Goal: Task Accomplishment & Management: Use online tool/utility

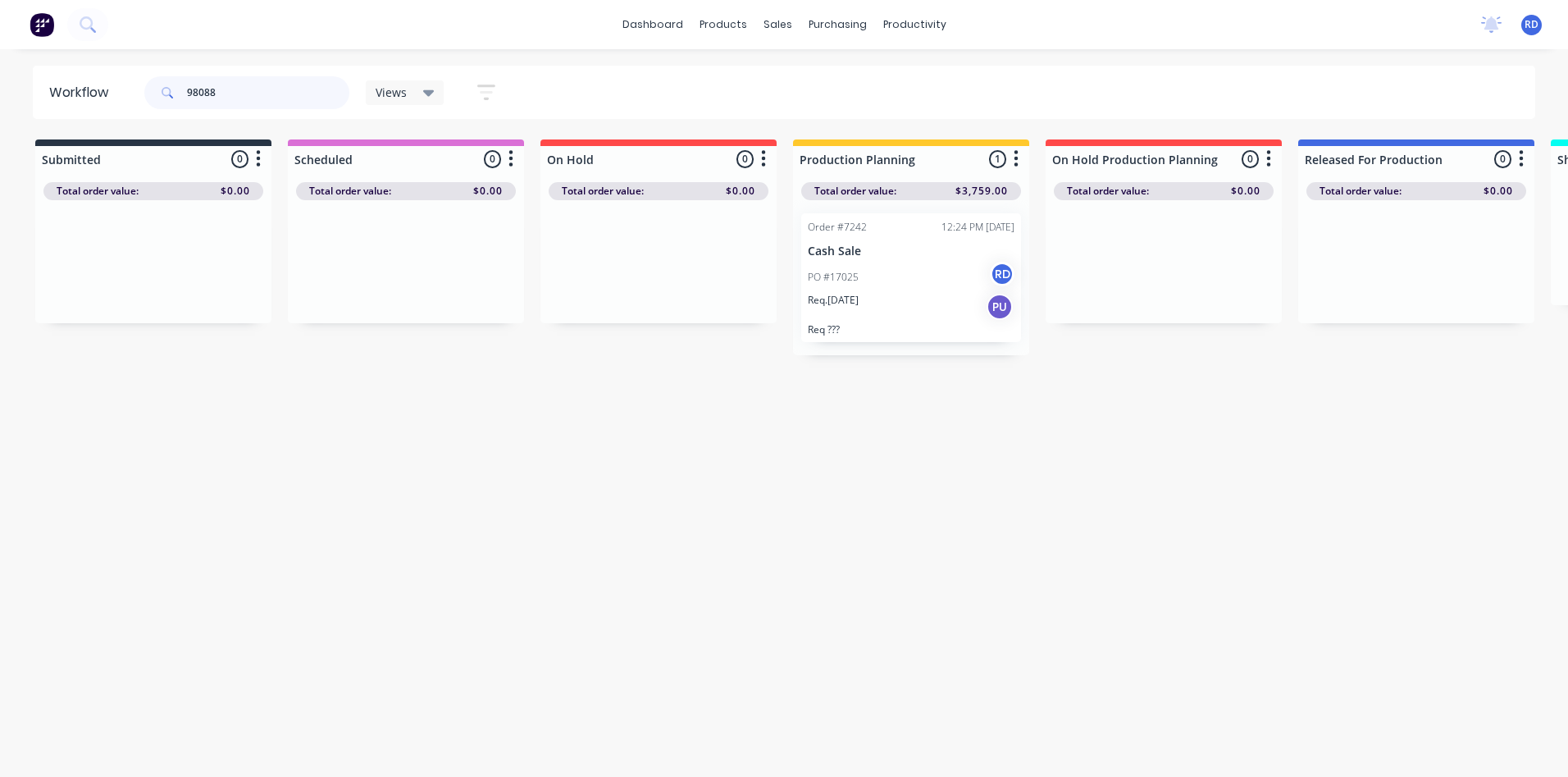
drag, startPoint x: 239, startPoint y: 87, endPoint x: 119, endPoint y: 93, distance: 120.1
click at [119, 93] on header "Workflow 98088 Views Save new view None (Default) edit Delivery edit Production…" at bounding box center [784, 92] width 1503 height 53
type input "98899"
click at [878, 278] on div "Req. [DATE] Del" at bounding box center [911, 290] width 207 height 28
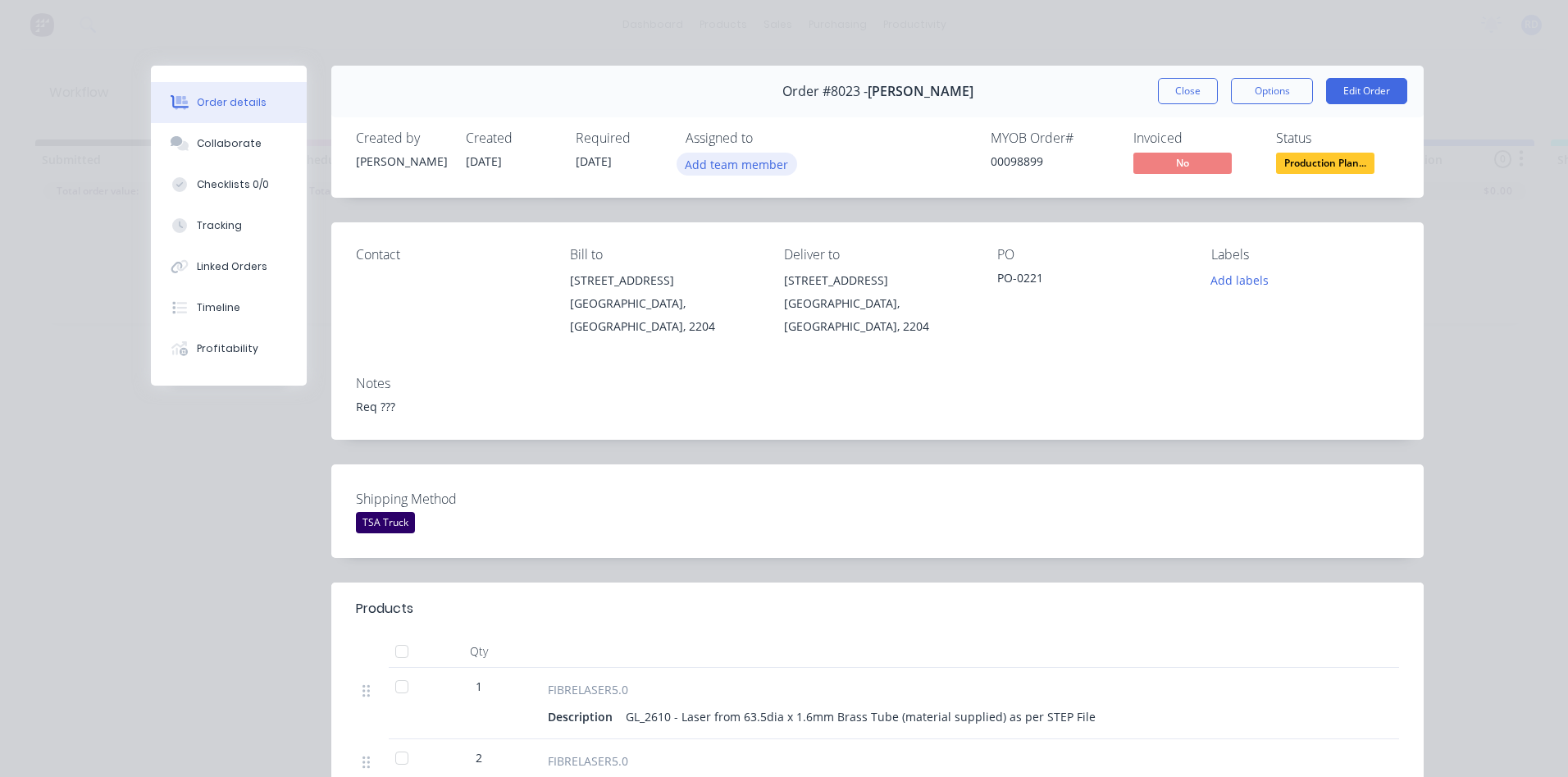
click at [721, 156] on button "Add team member" at bounding box center [736, 164] width 121 height 22
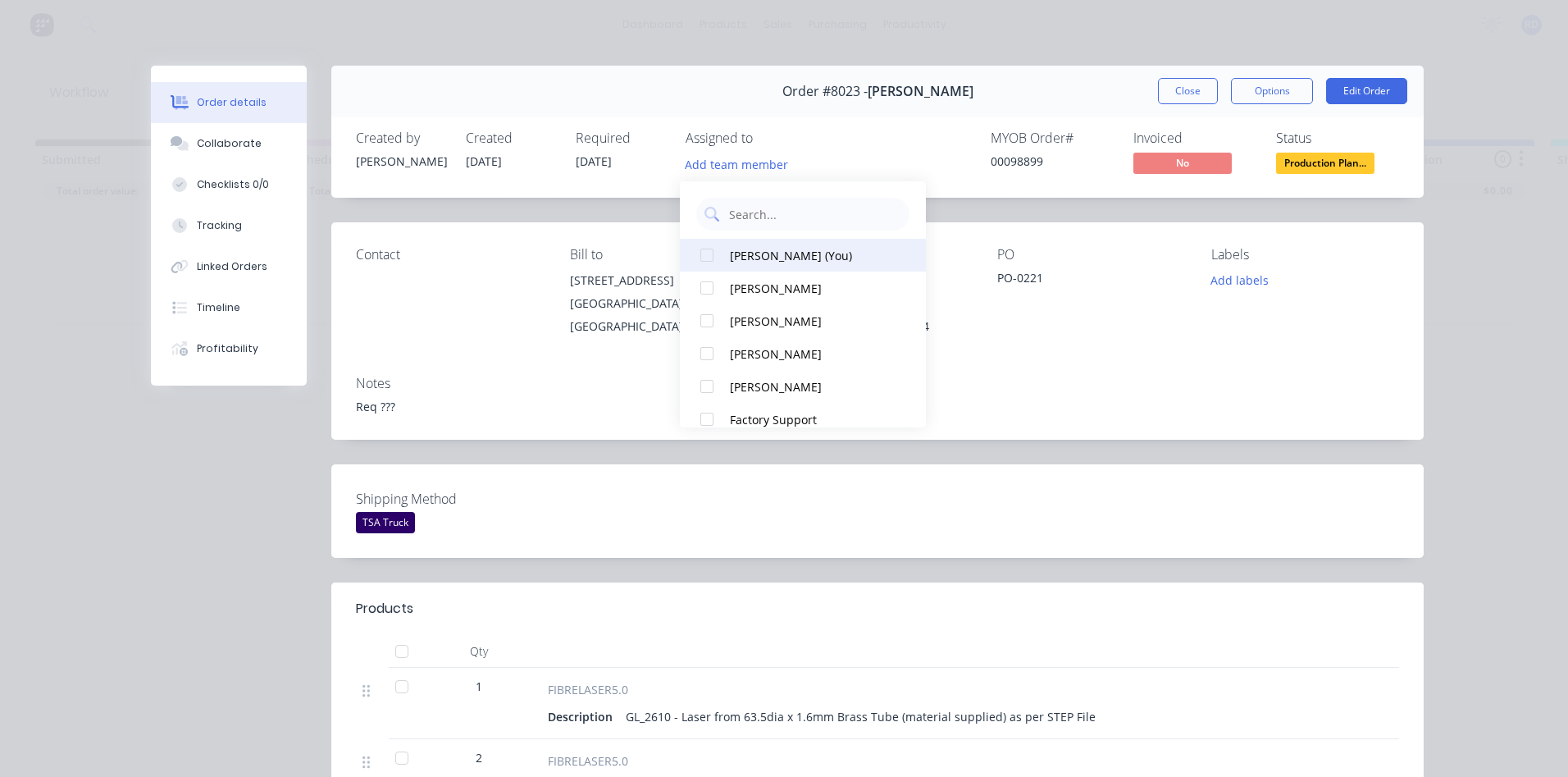
click at [747, 260] on div "[PERSON_NAME] (You)" at bounding box center [812, 255] width 164 height 17
click at [1068, 465] on div "Shipping Method TSA Truck" at bounding box center [877, 511] width 1092 height 94
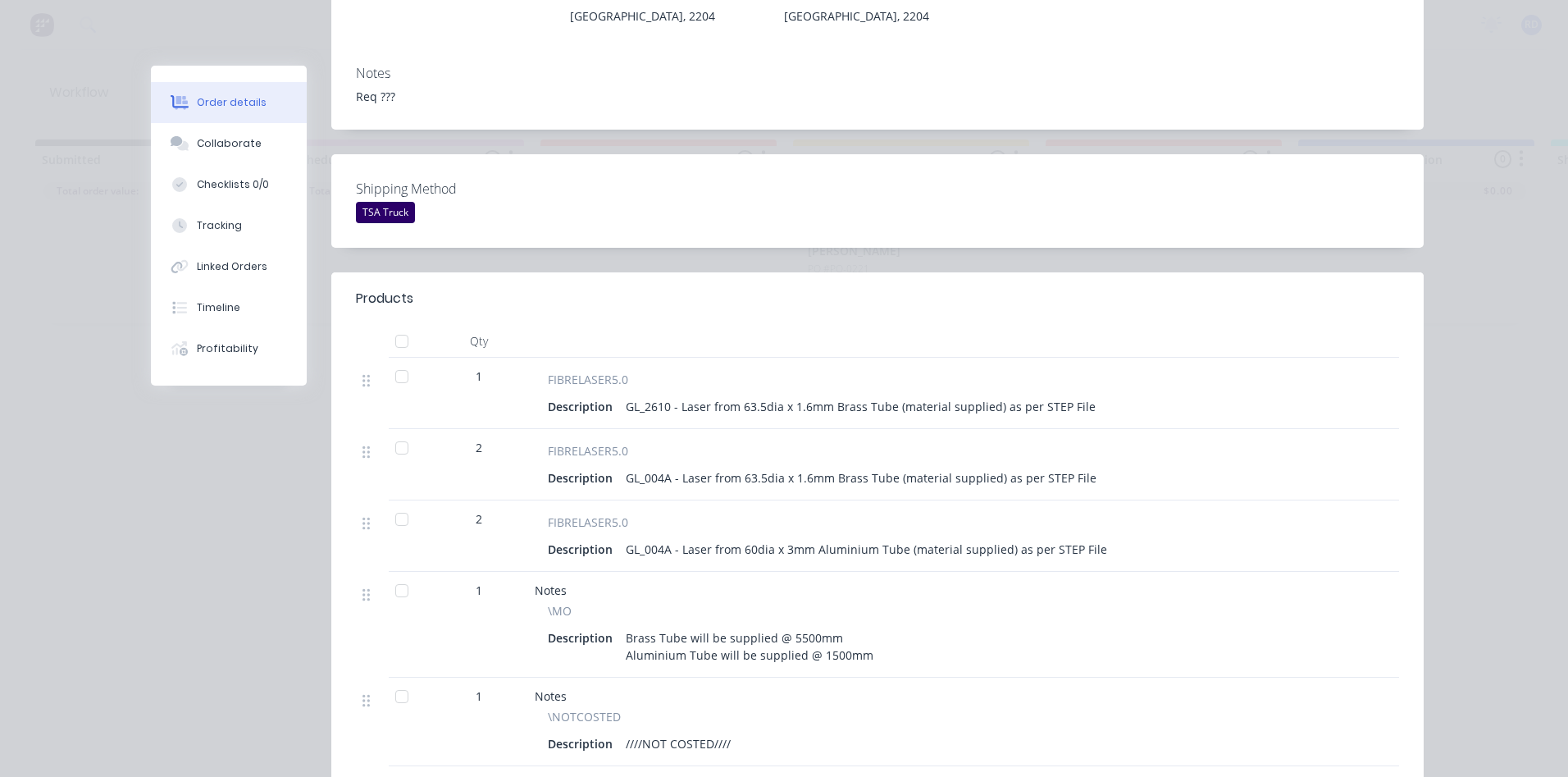
scroll to position [411, 0]
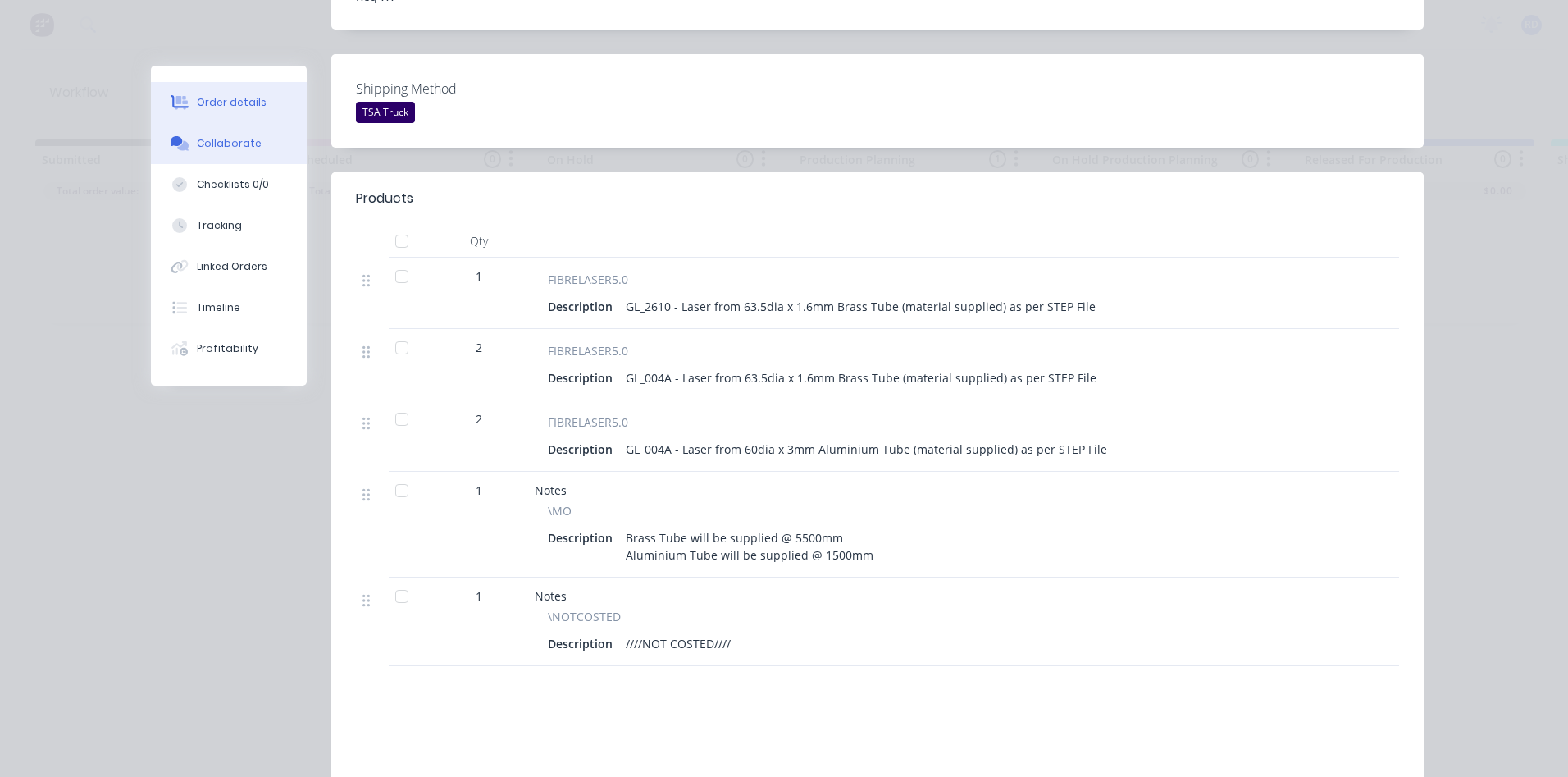
click at [197, 139] on div "Collaborate" at bounding box center [229, 144] width 64 height 15
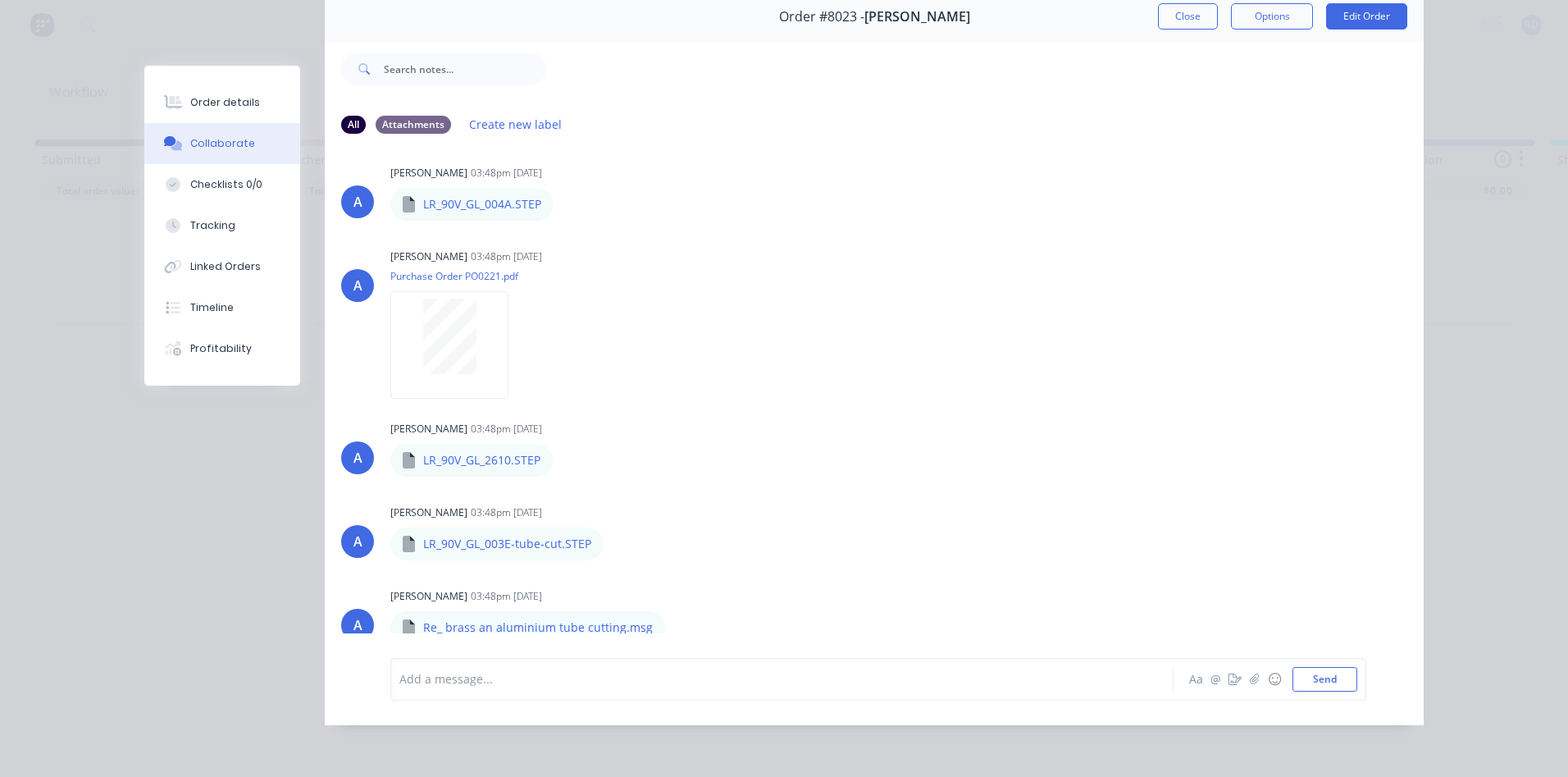
scroll to position [87, 0]
click at [676, 619] on icon "button" at bounding box center [678, 628] width 5 height 18
click at [719, 619] on button "Download" at bounding box center [787, 622] width 185 height 37
click at [615, 535] on icon "button" at bounding box center [617, 544] width 5 height 18
click at [667, 571] on button "Download" at bounding box center [725, 587] width 185 height 37
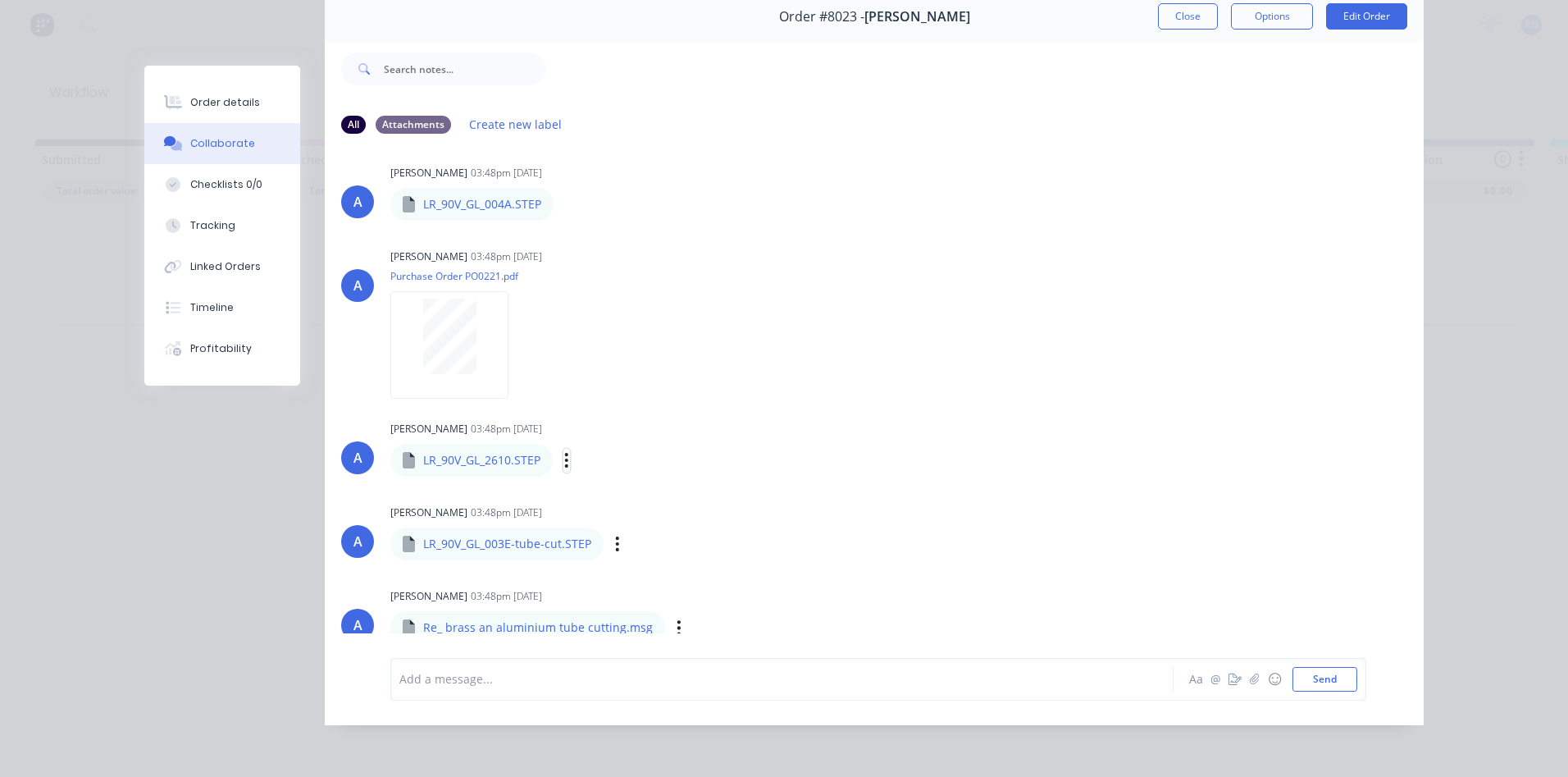
click at [564, 452] on icon "button" at bounding box center [566, 460] width 5 height 18
click at [638, 493] on button "Download" at bounding box center [674, 504] width 185 height 37
click at [565, 195] on icon "button" at bounding box center [567, 203] width 5 height 18
click at [0, 0] on button "Download" at bounding box center [0, 0] width 0 height 0
click at [448, 362] on div at bounding box center [449, 344] width 118 height 108
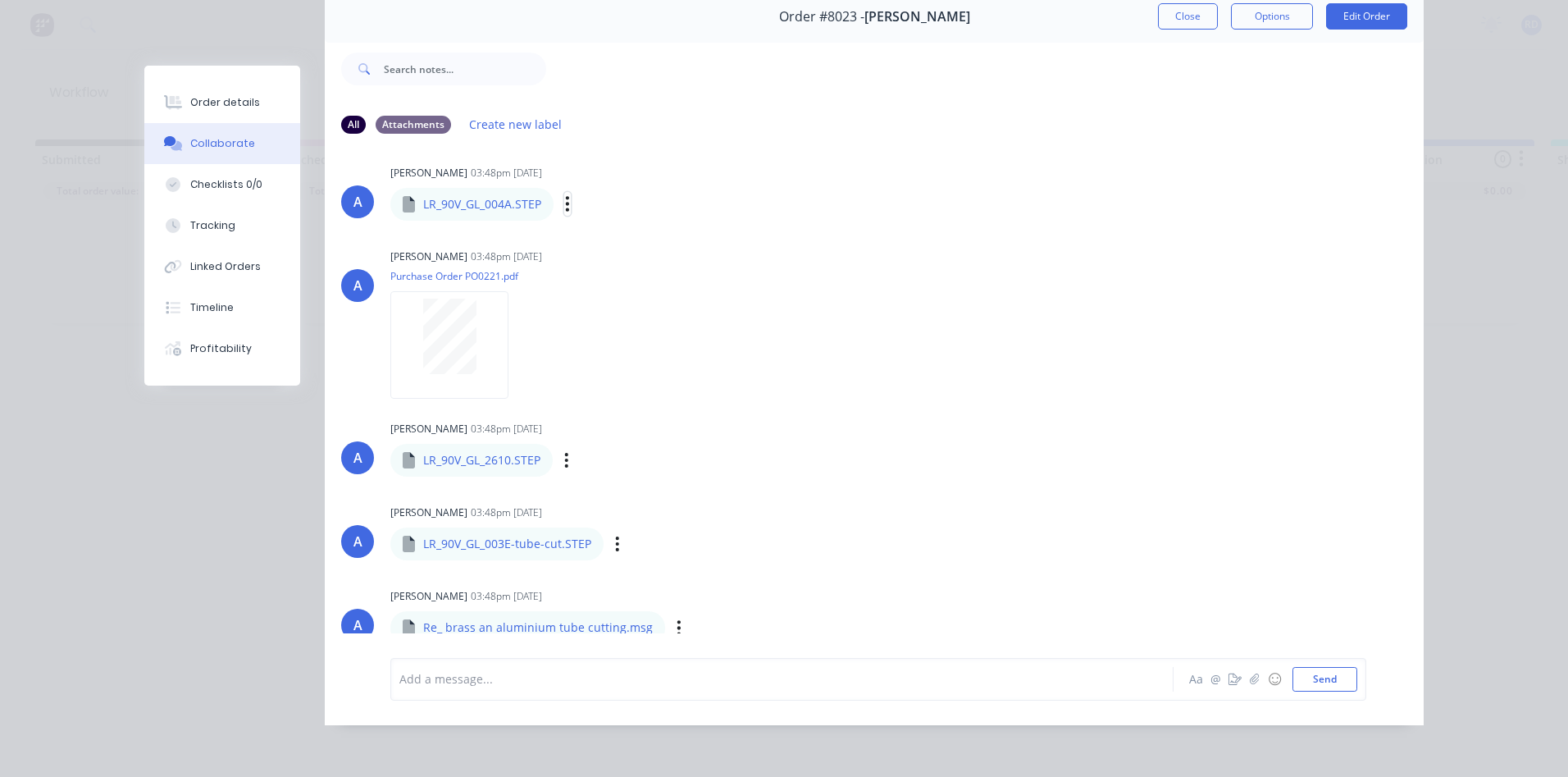
click at [565, 194] on icon "button" at bounding box center [567, 203] width 5 height 18
